Goal: Navigation & Orientation: Find specific page/section

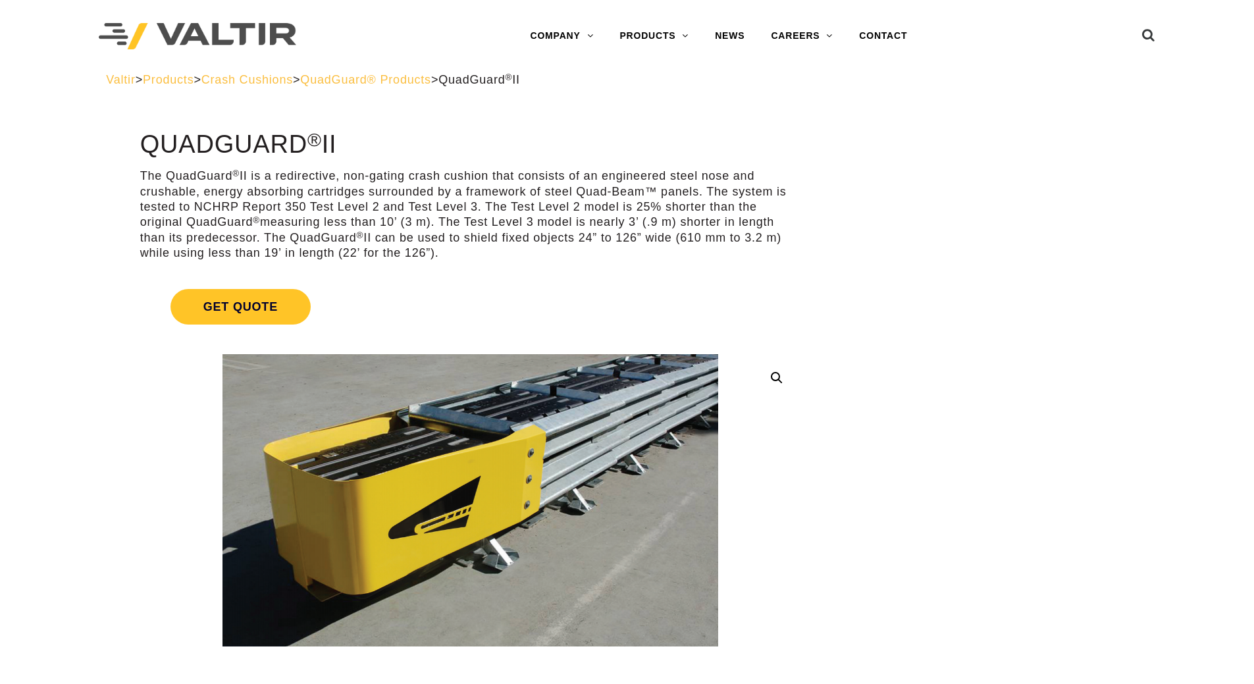
click at [428, 77] on span "QuadGuard® Products" at bounding box center [365, 79] width 131 height 13
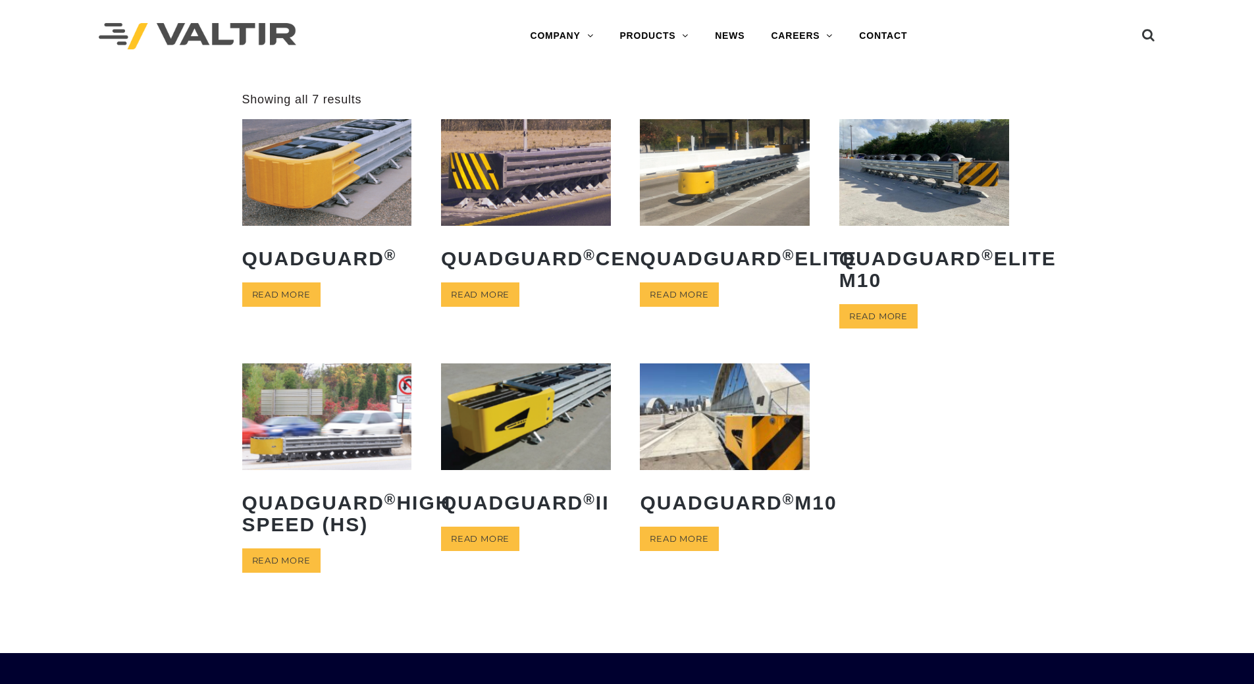
click at [495, 425] on img at bounding box center [526, 416] width 170 height 106
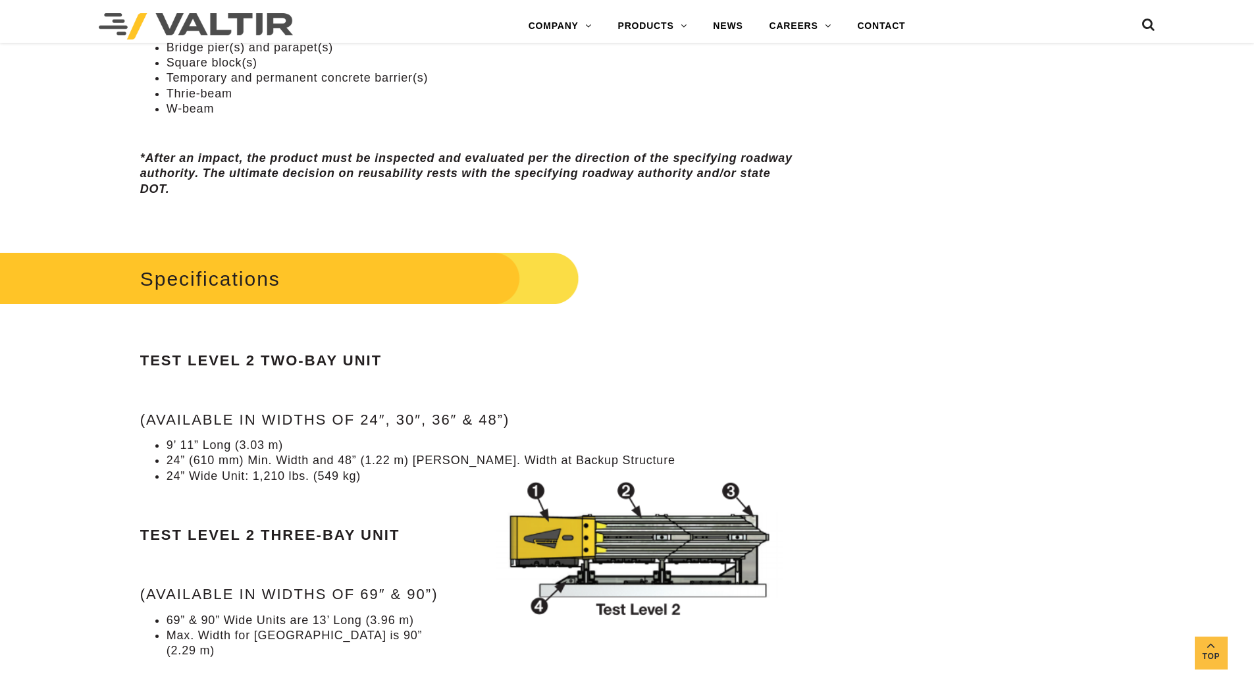
scroll to position [1053, 0]
